Goal: Check status

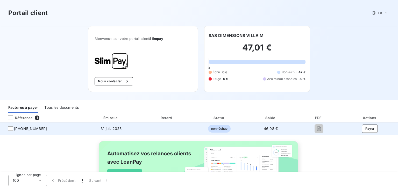
scroll to position [26, 0]
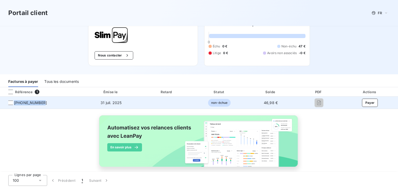
drag, startPoint x: 14, startPoint y: 102, endPoint x: 49, endPoint y: 102, distance: 34.5
click at [49, 102] on span "[PHONE_NUMBER]" at bounding box center [41, 102] width 74 height 5
copy span "[PHONE_NUMBER]"
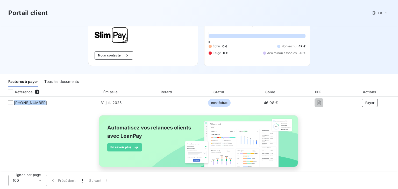
scroll to position [0, 0]
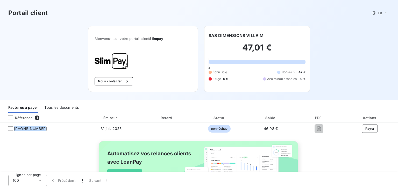
click at [58, 104] on div "Tous les documents" at bounding box center [61, 107] width 34 height 11
click at [385, 14] on div "FR" at bounding box center [380, 13] width 20 height 6
click at [343, 18] on div "Portail client FR Français Anglais" at bounding box center [199, 13] width 398 height 26
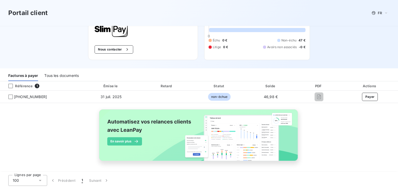
scroll to position [32, 0]
click at [65, 74] on div "Tous les documents" at bounding box center [61, 75] width 34 height 11
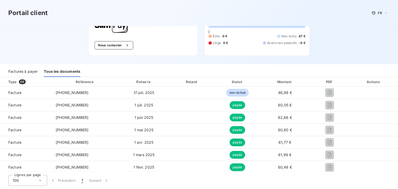
scroll to position [0, 0]
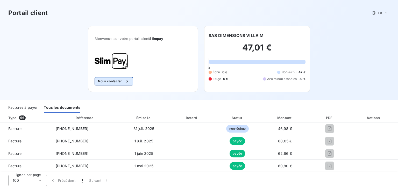
click at [118, 85] on button "Nous contacter" at bounding box center [114, 81] width 38 height 8
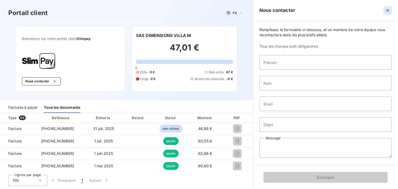
click at [388, 10] on icon "button" at bounding box center [388, 10] width 3 height 3
